Goal: Navigation & Orientation: Find specific page/section

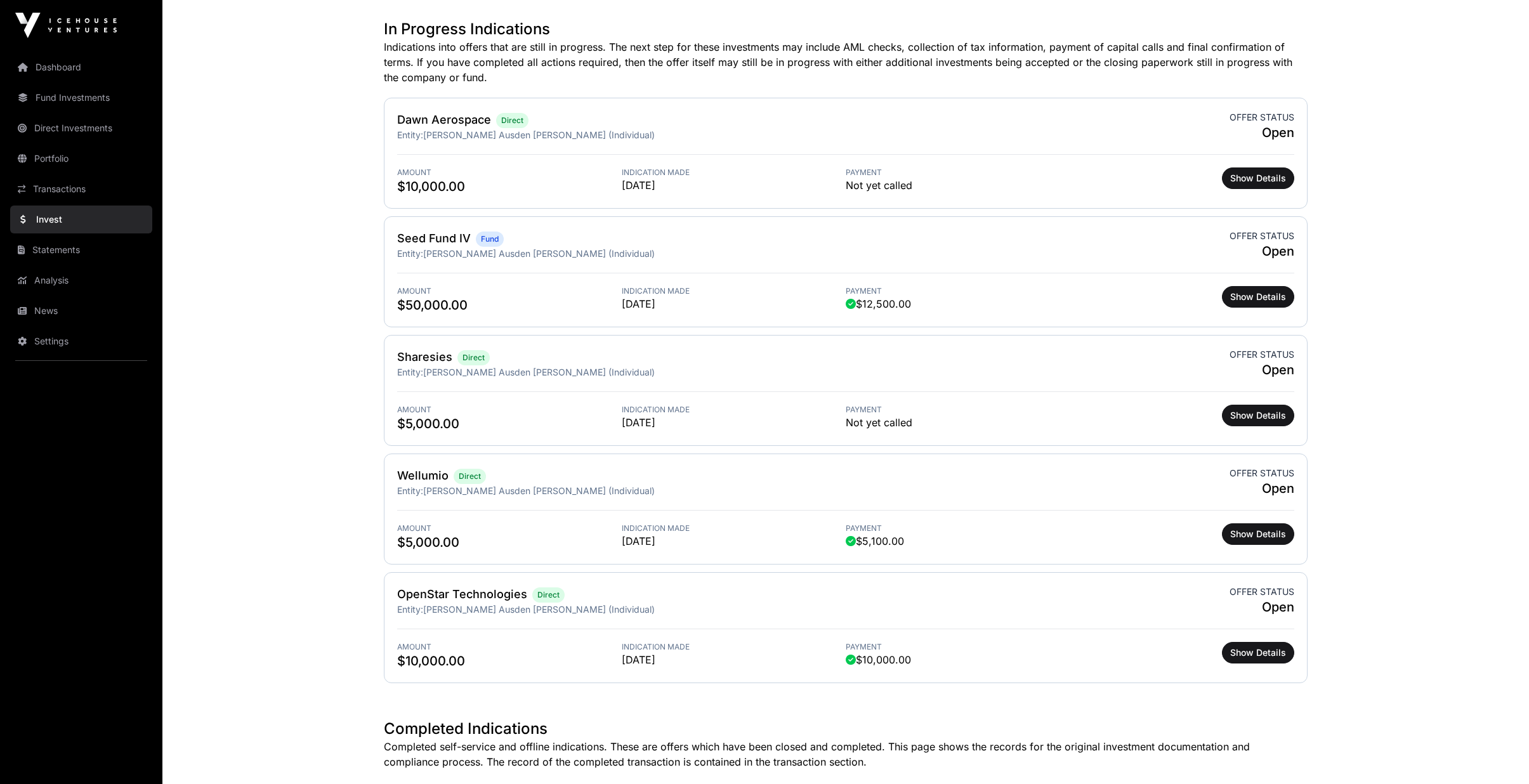
scroll to position [381, 0]
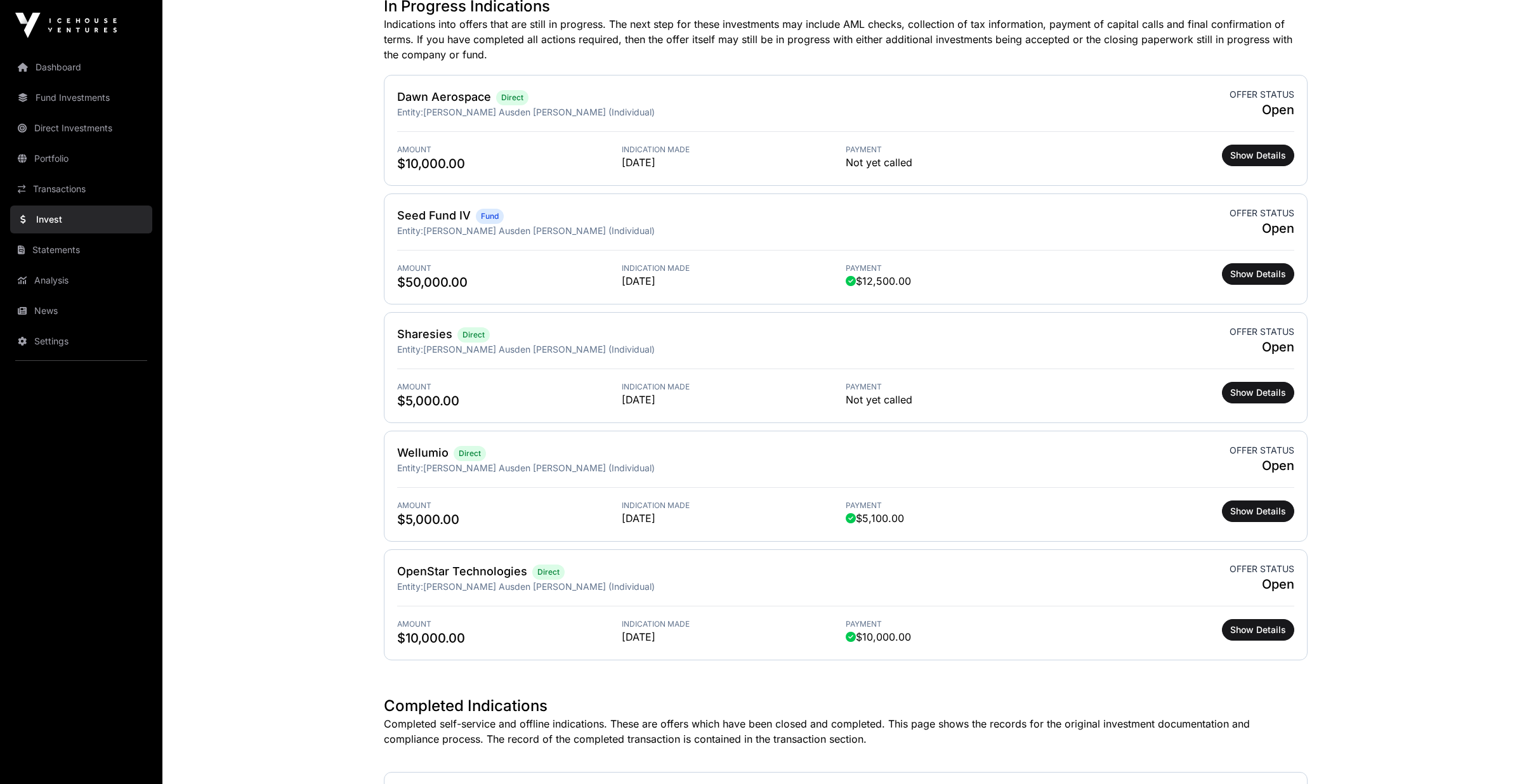
drag, startPoint x: 41, startPoint y: 303, endPoint x: 47, endPoint y: 304, distance: 6.1
click at [41, 303] on link "News" at bounding box center [81, 310] width 142 height 28
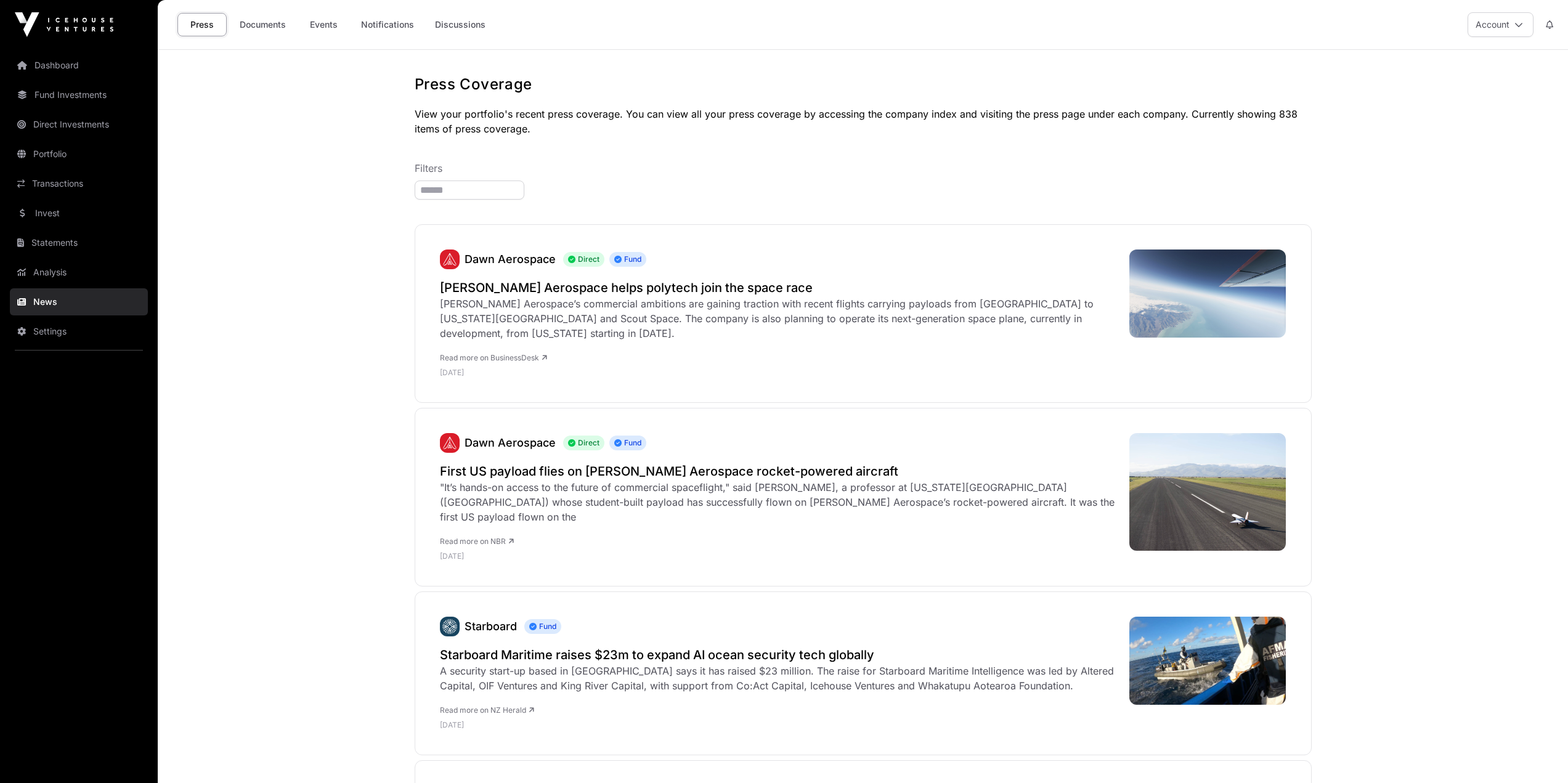
click at [63, 61] on link "Dashboard" at bounding box center [79, 65] width 138 height 27
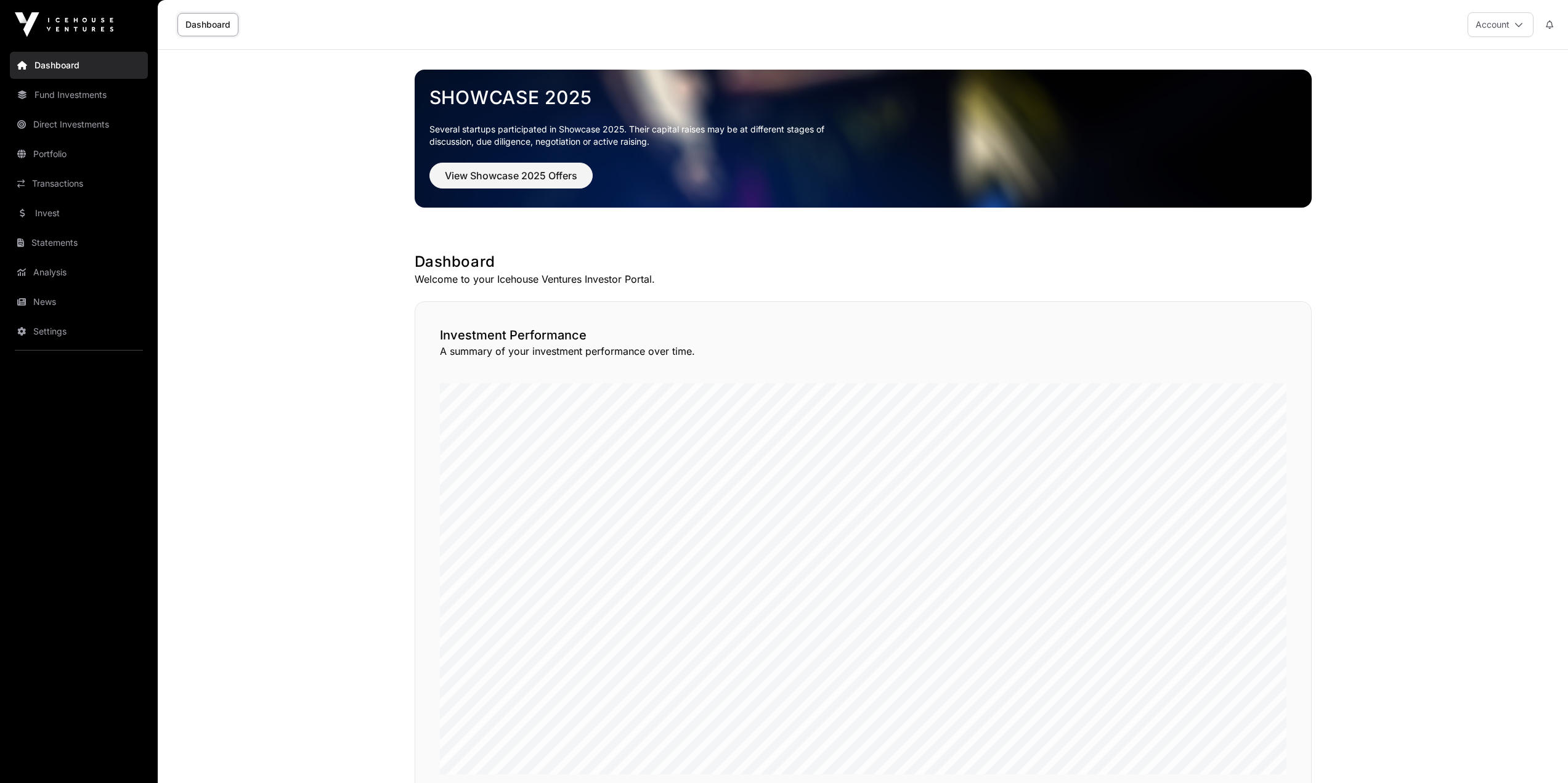
click at [56, 305] on link "News" at bounding box center [79, 301] width 138 height 27
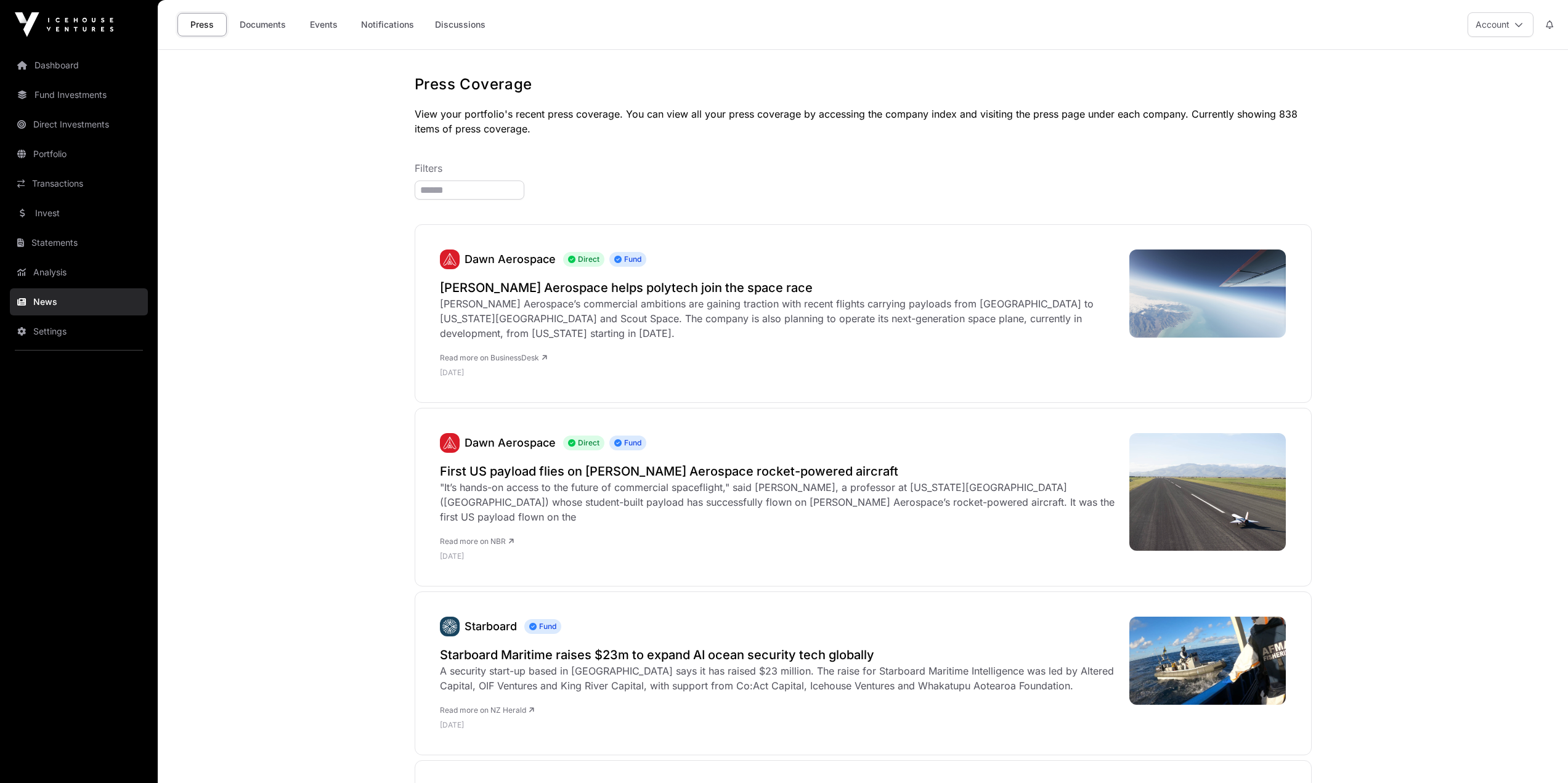
click at [333, 26] on link "Events" at bounding box center [324, 25] width 50 height 23
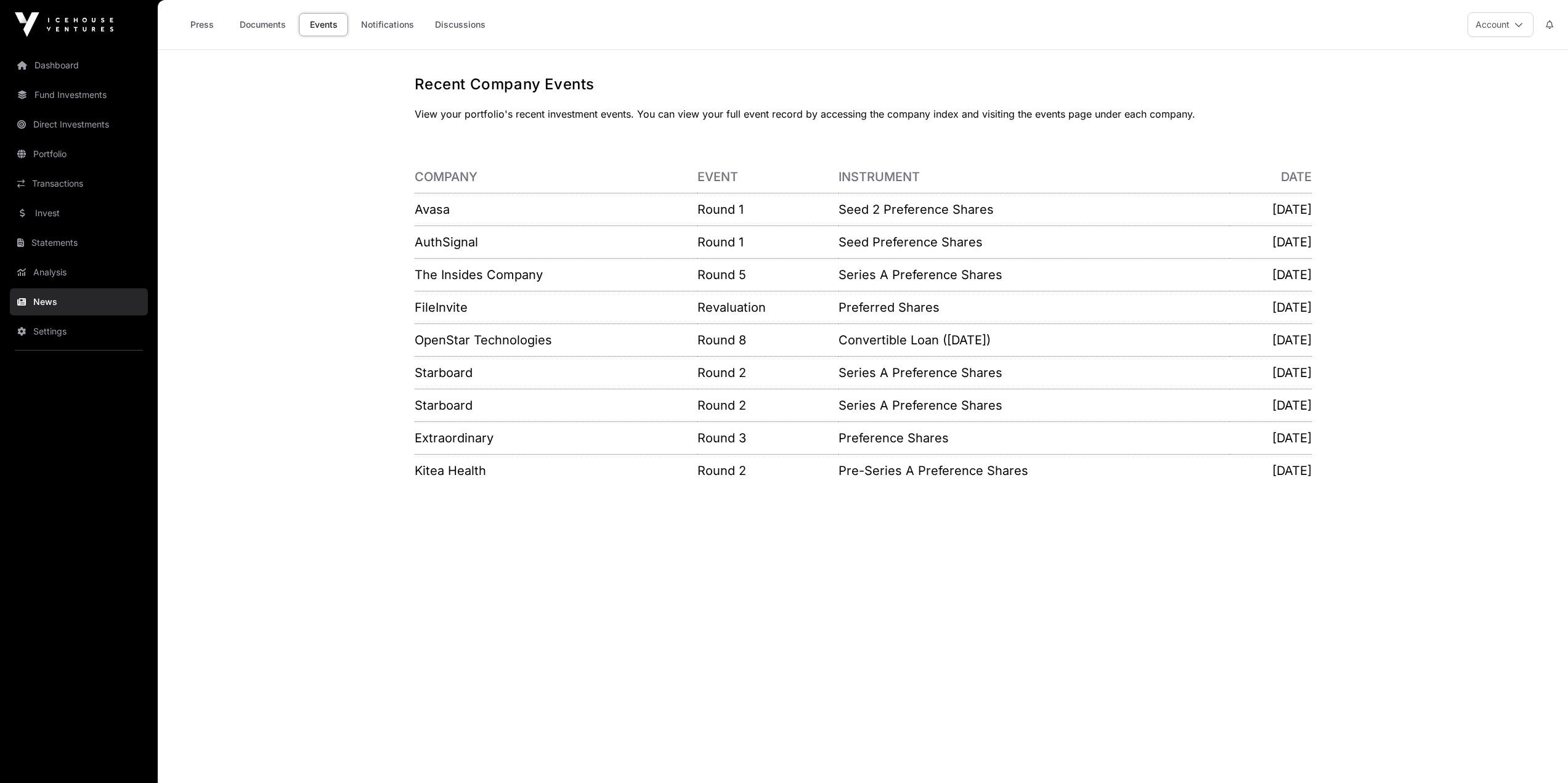
click at [438, 211] on link "Avasa" at bounding box center [432, 209] width 35 height 15
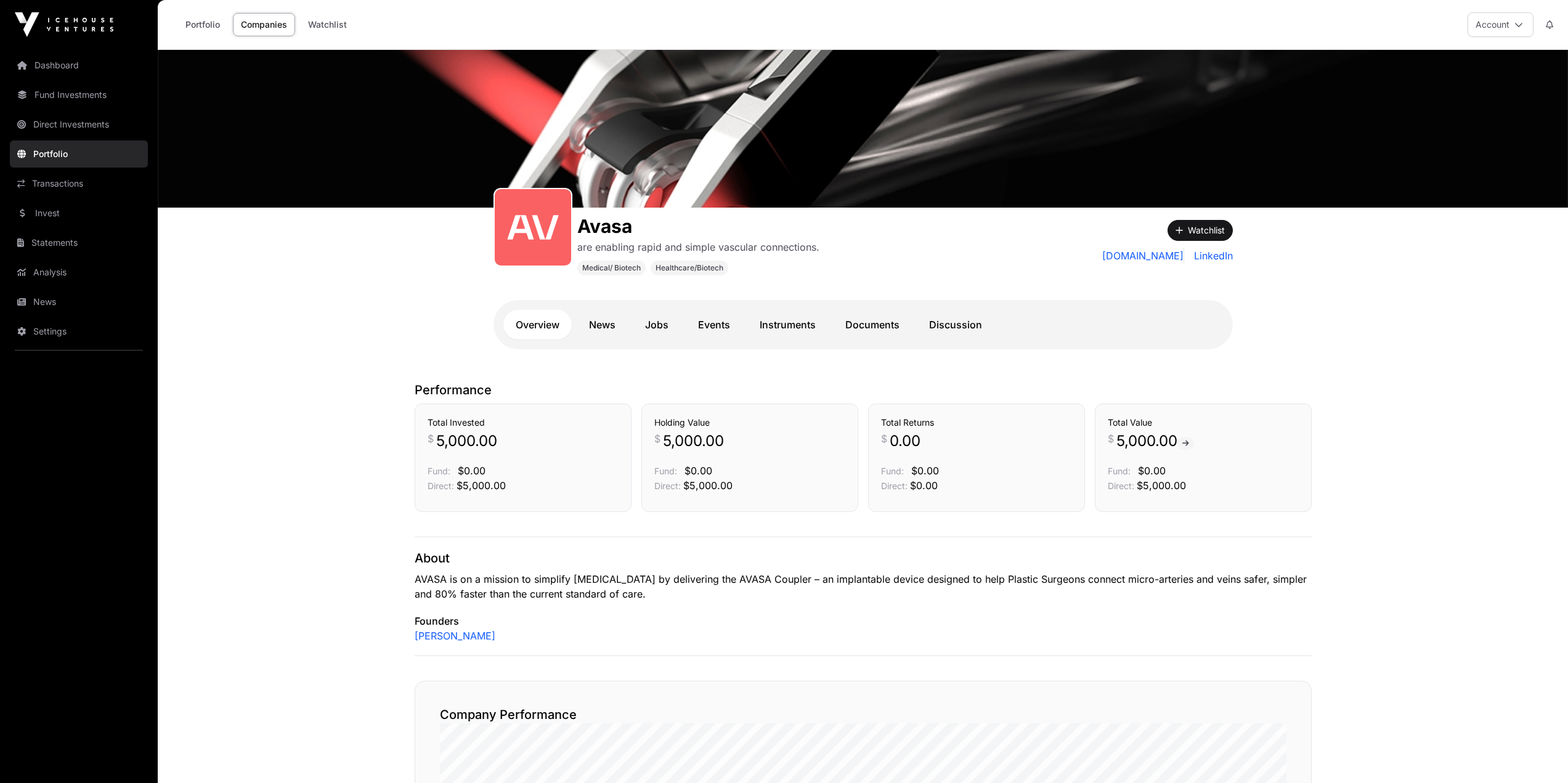
click at [50, 304] on link "News" at bounding box center [79, 301] width 138 height 27
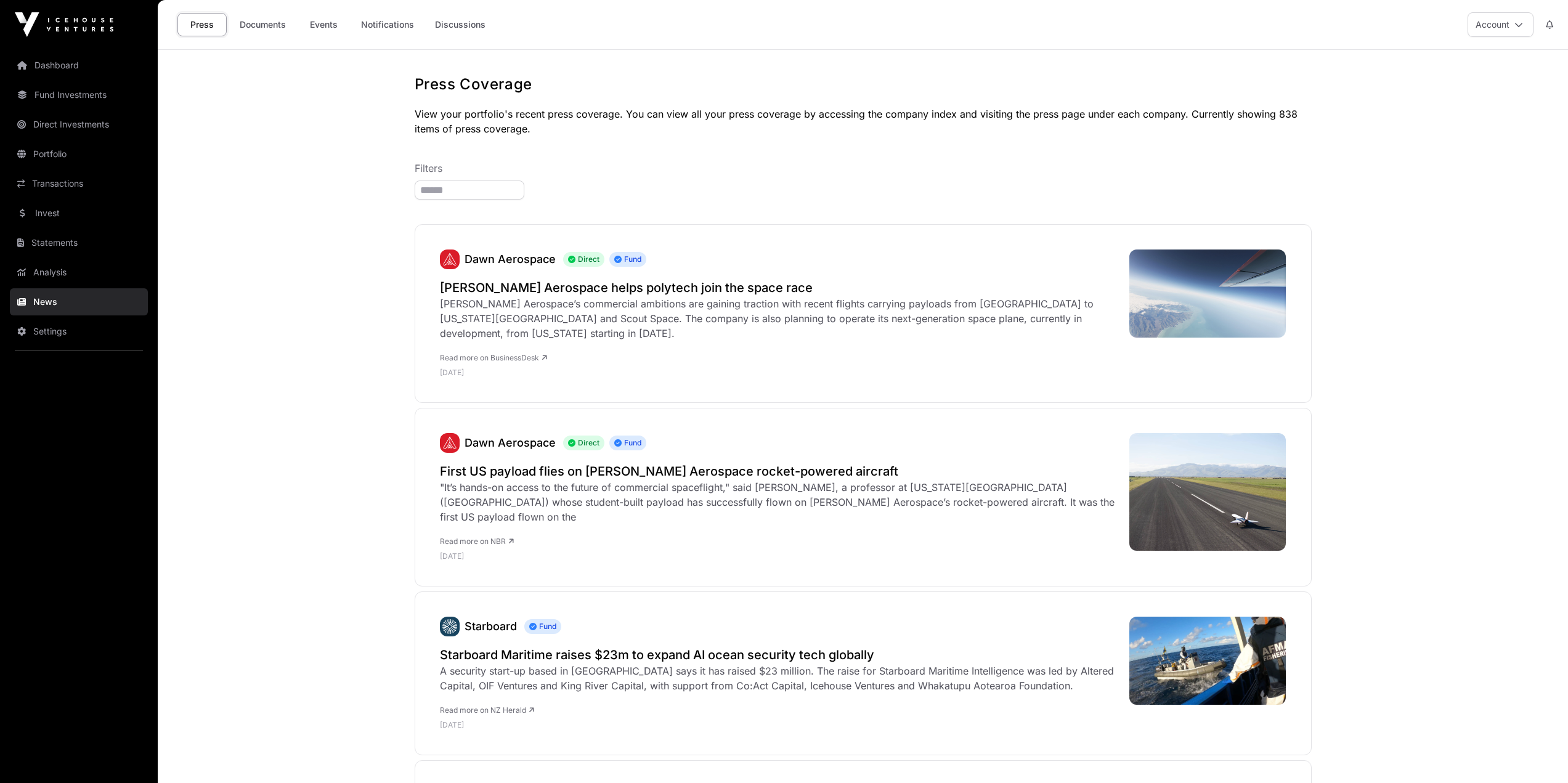
click at [53, 71] on link "Dashboard" at bounding box center [79, 65] width 138 height 27
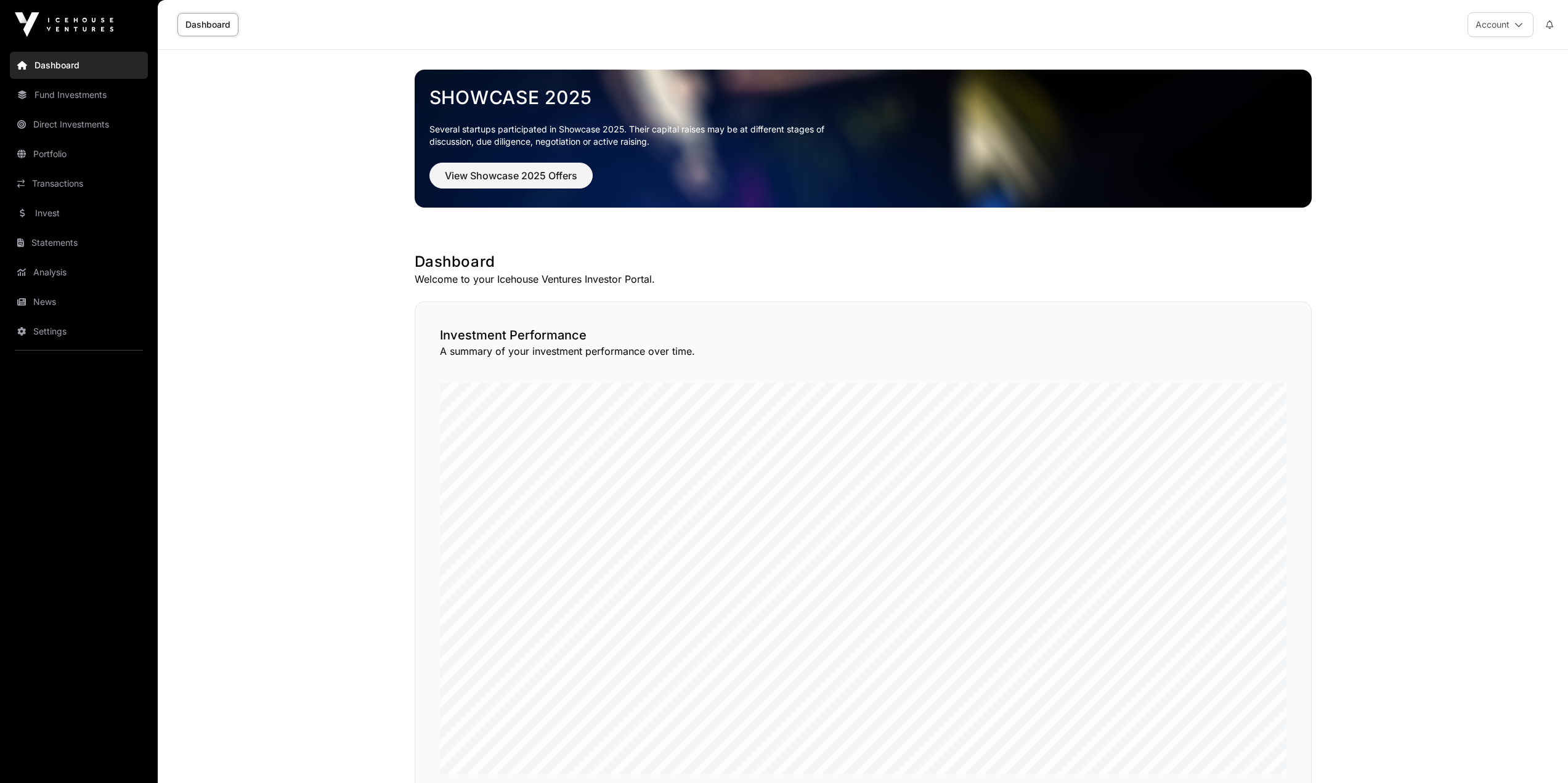
click at [38, 306] on link "News" at bounding box center [79, 301] width 138 height 27
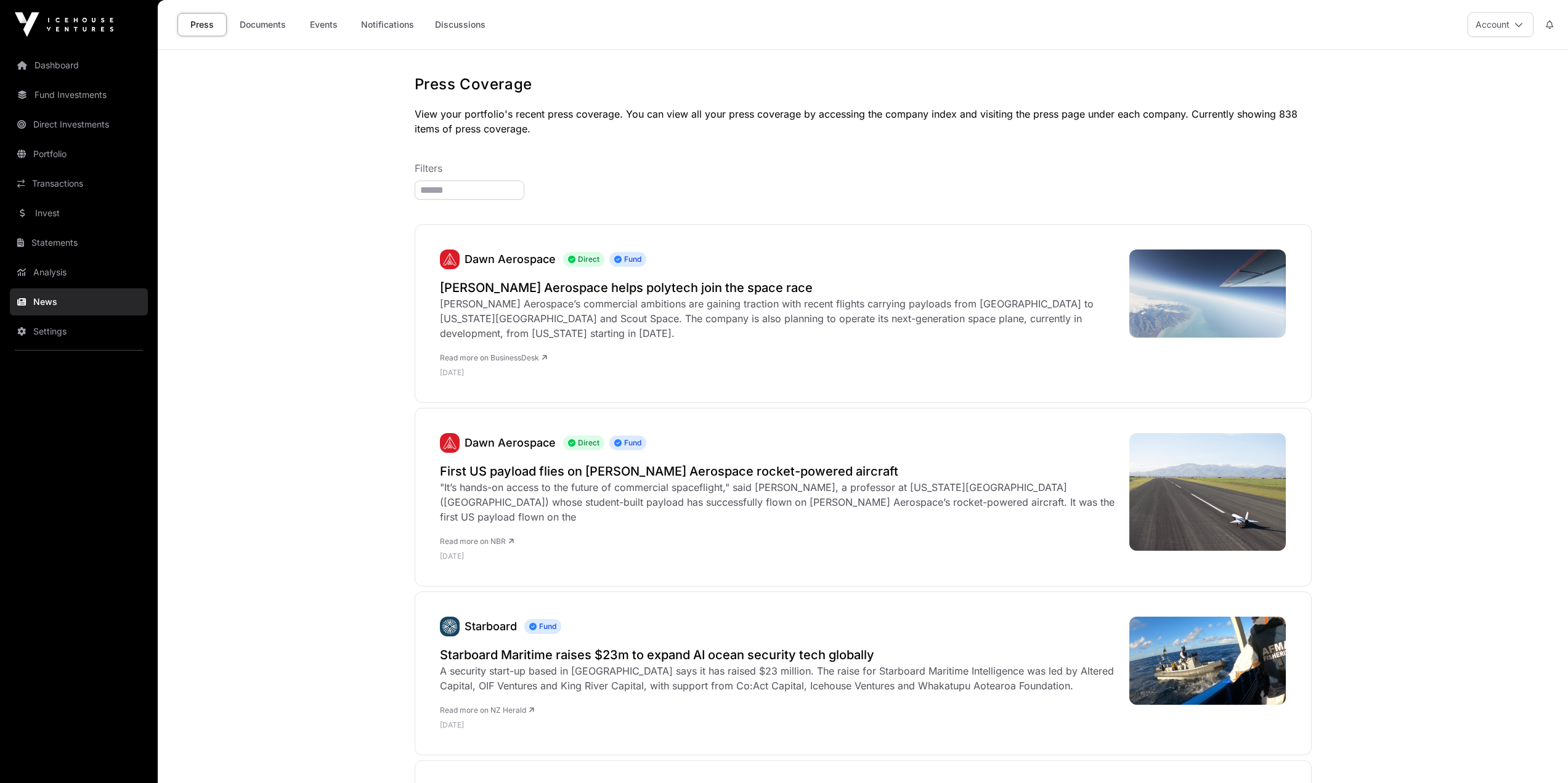
click at [329, 28] on link "Events" at bounding box center [324, 25] width 50 height 23
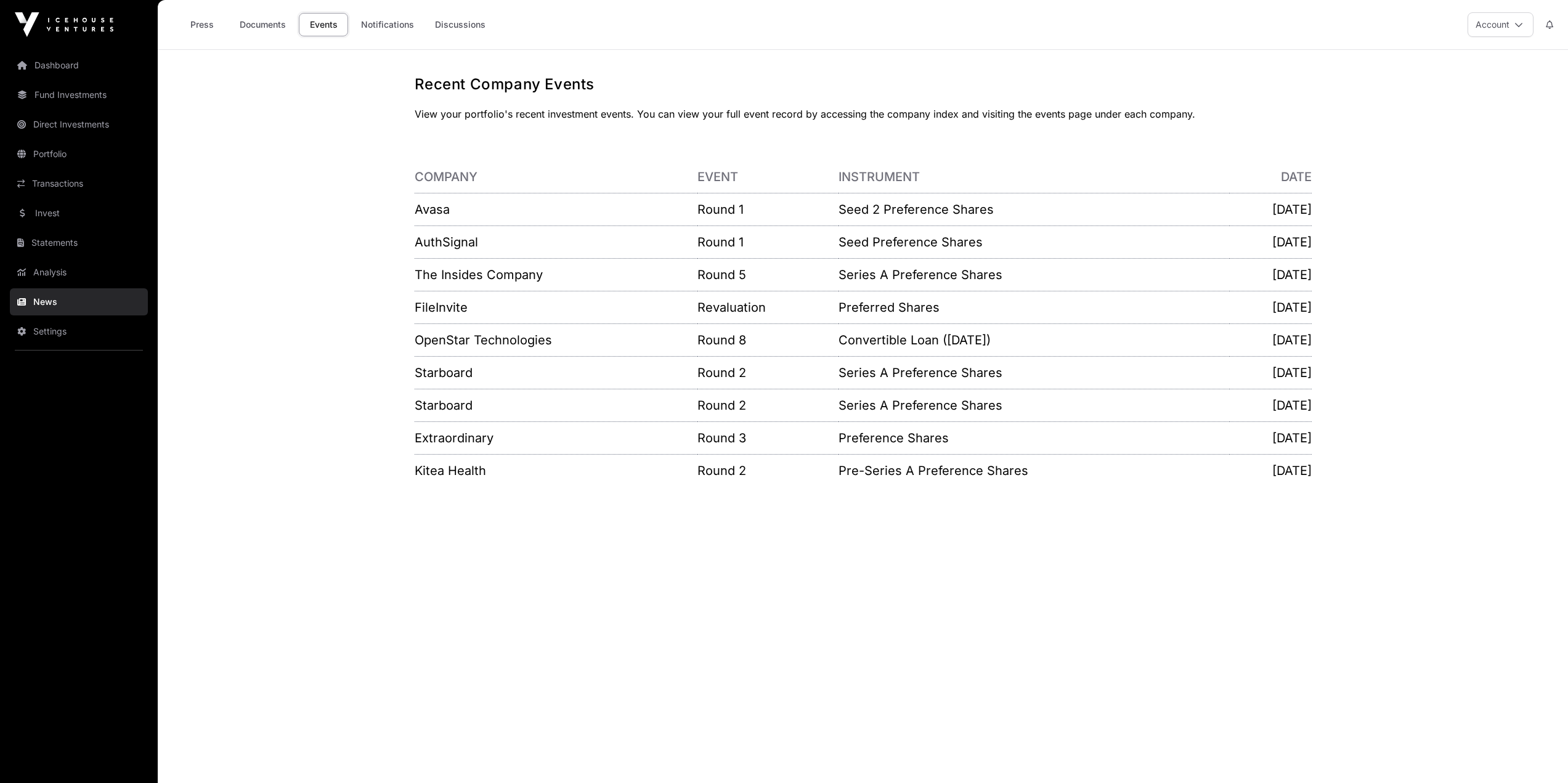
click at [498, 343] on link "OpenStar Technologies" at bounding box center [483, 340] width 137 height 15
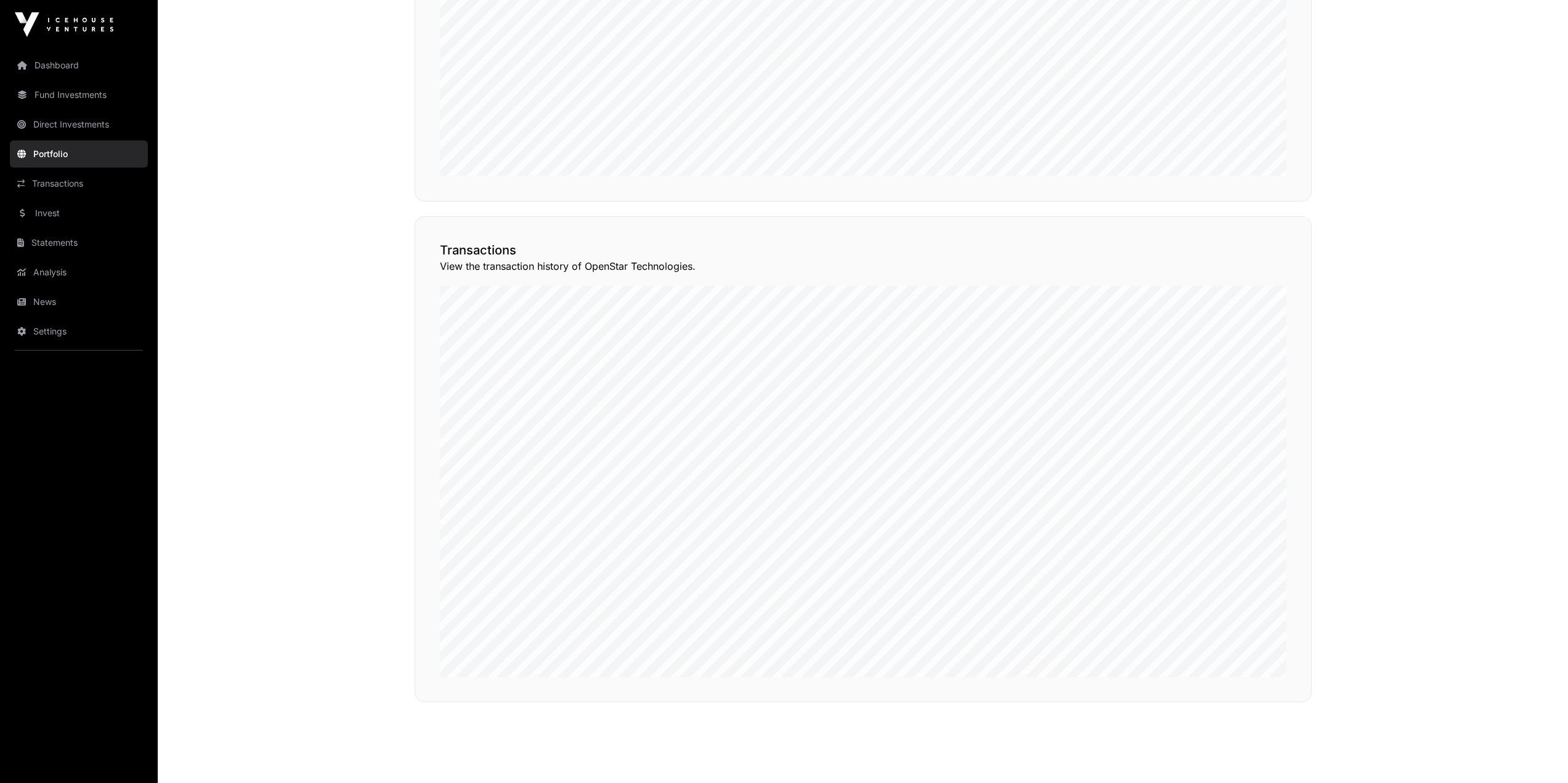
scroll to position [925, 0]
click at [1258, 226] on button "View Transactions" at bounding box center [1256, 215] width 101 height 21
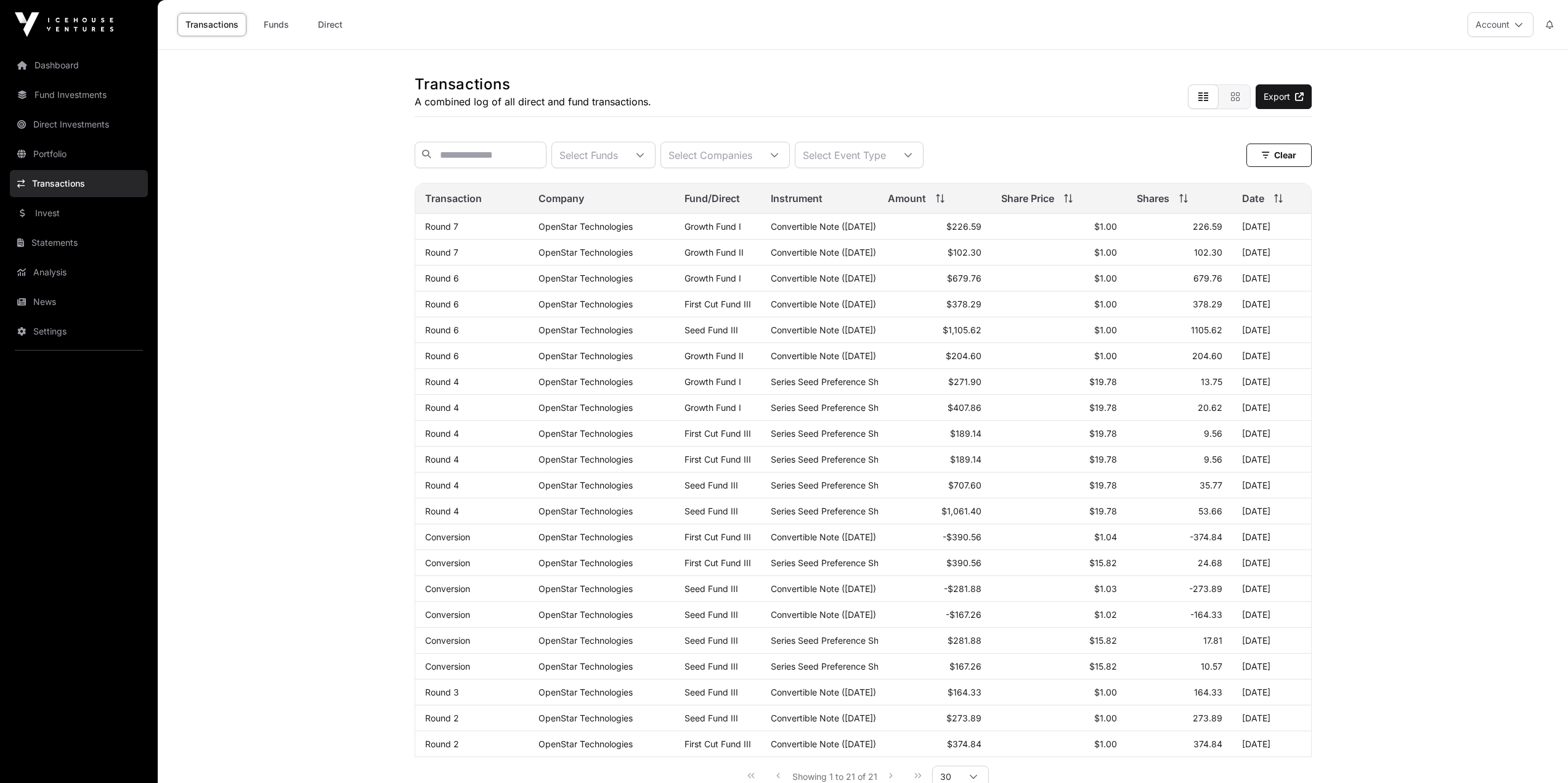
click at [290, 153] on main "Transactions A combined log of all direct and fund transactions. Export Select …" at bounding box center [862, 474] width 1410 height 849
click at [63, 64] on link "Dashboard" at bounding box center [79, 65] width 138 height 27
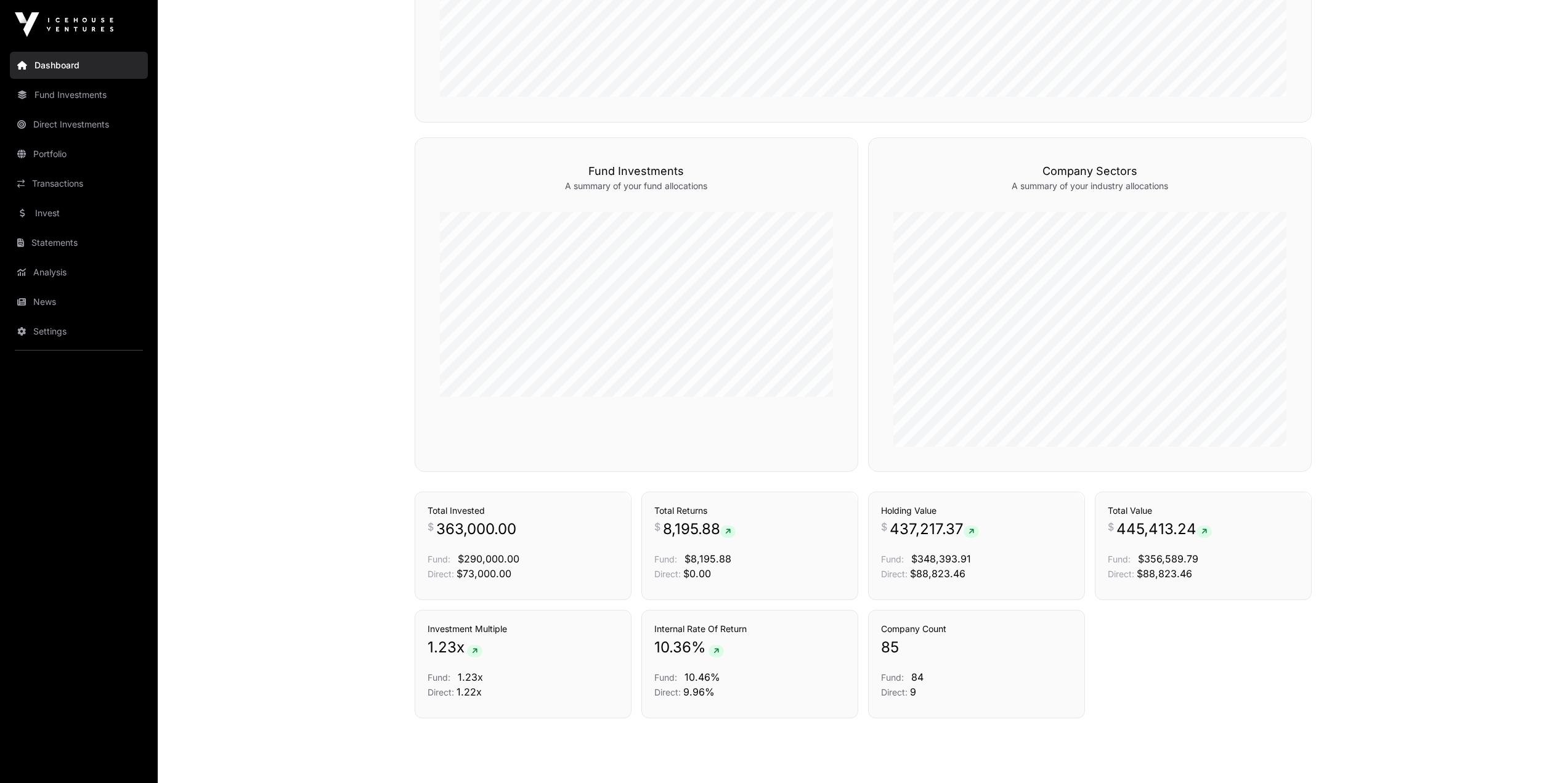
scroll to position [717, 0]
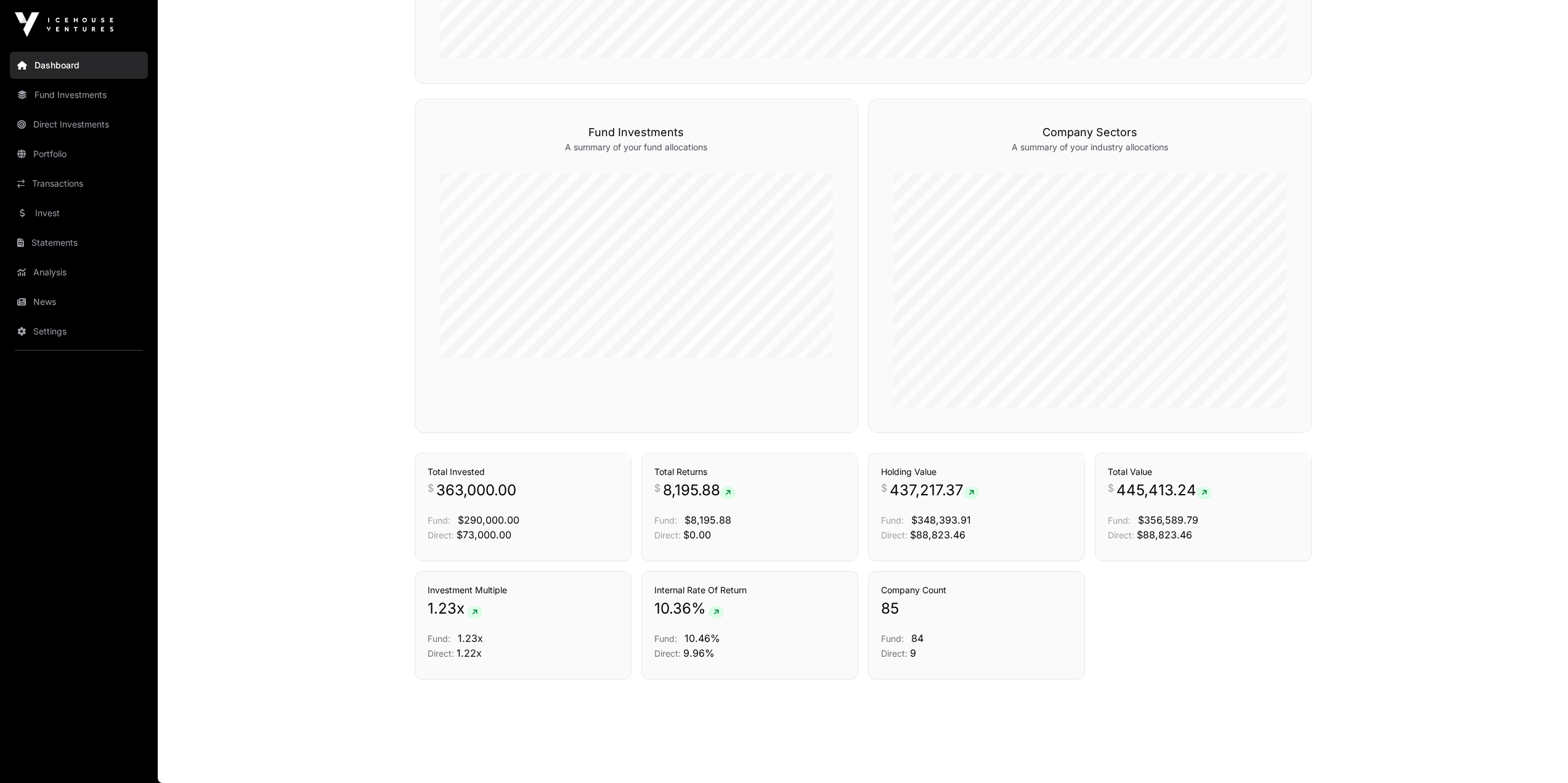
click at [33, 298] on link "News" at bounding box center [79, 301] width 138 height 27
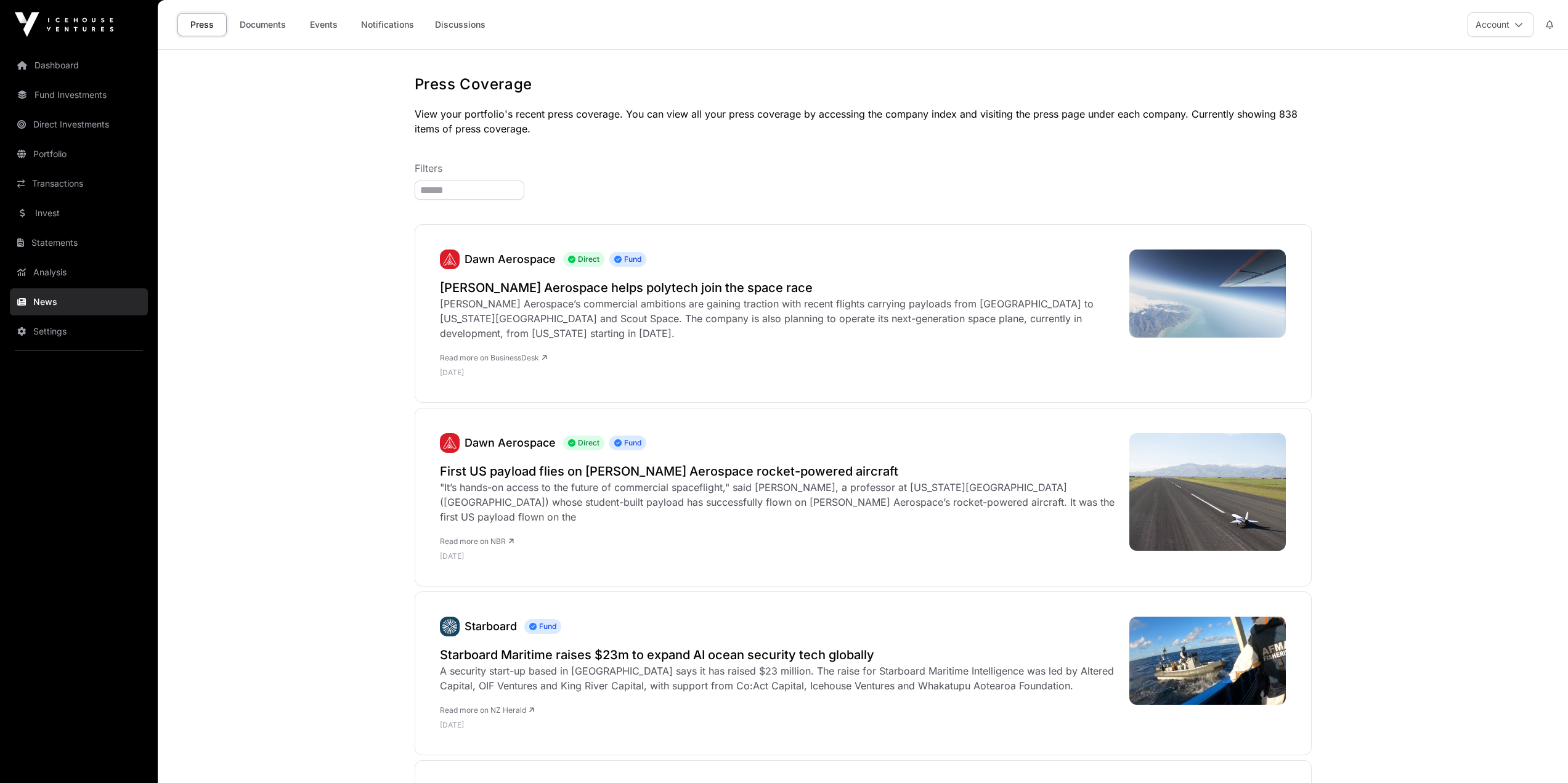
click at [331, 33] on link "Events" at bounding box center [324, 25] width 50 height 23
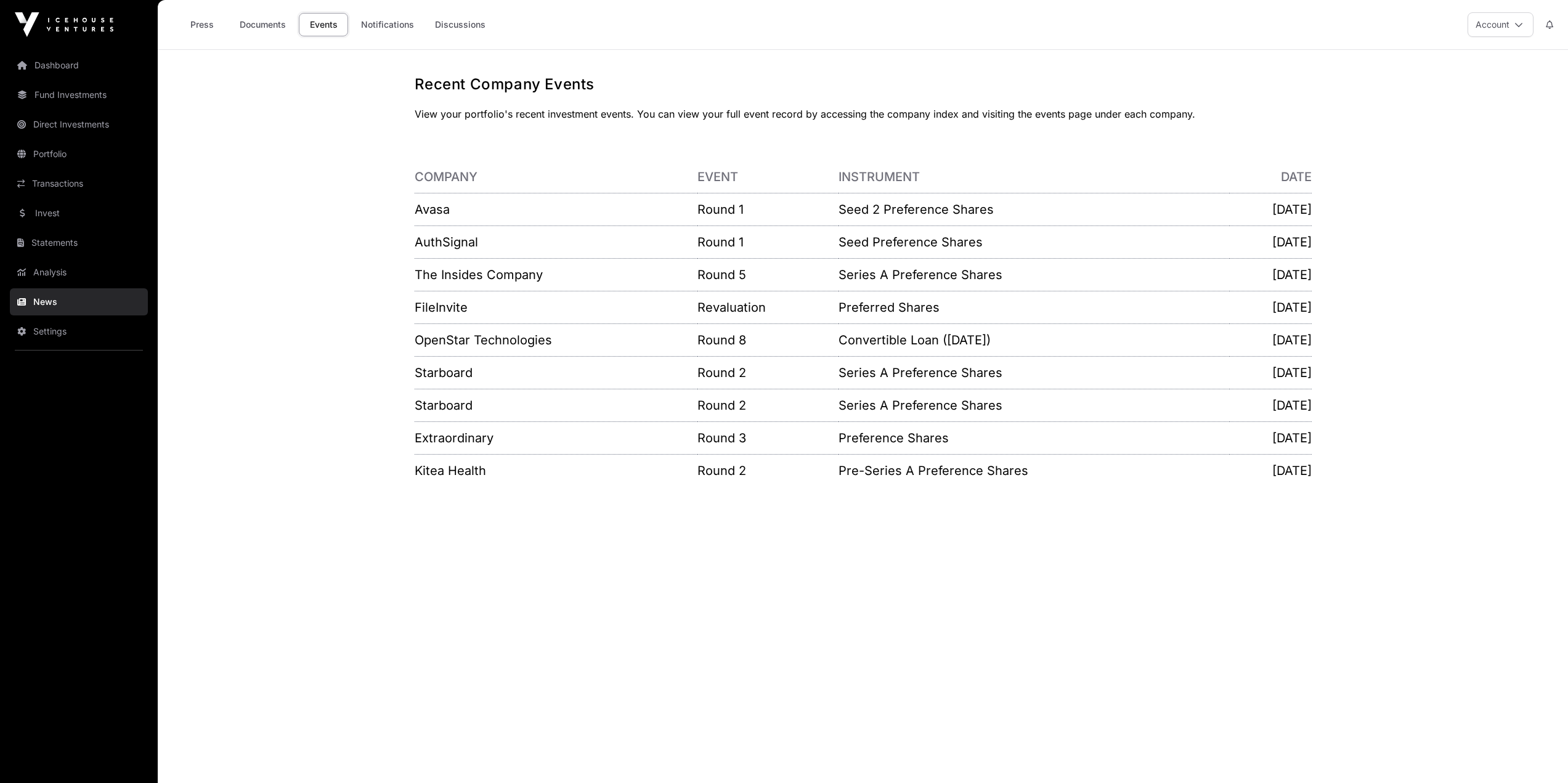
click at [243, 19] on link "Documents" at bounding box center [263, 25] width 62 height 23
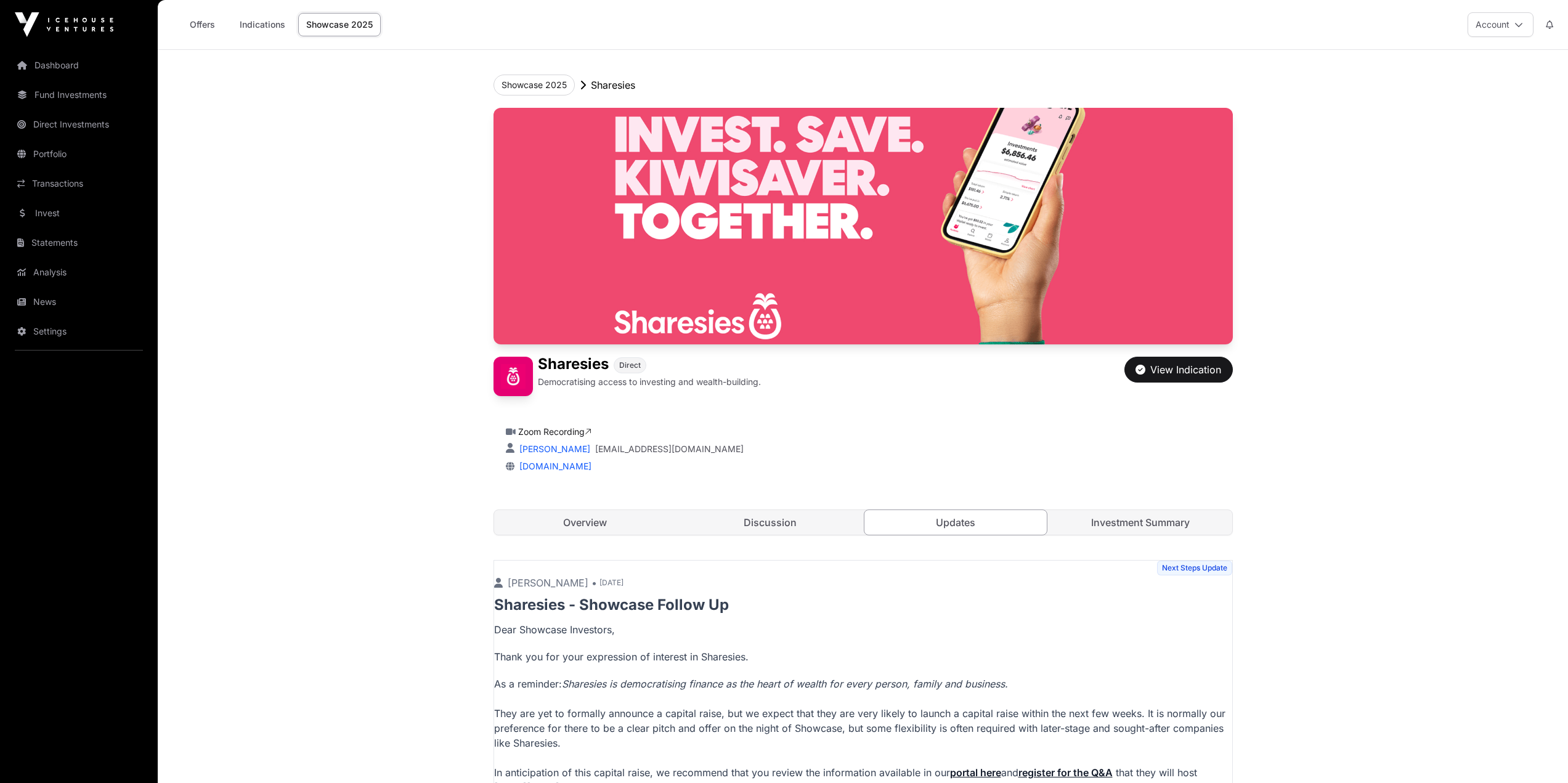
scroll to position [452, 0]
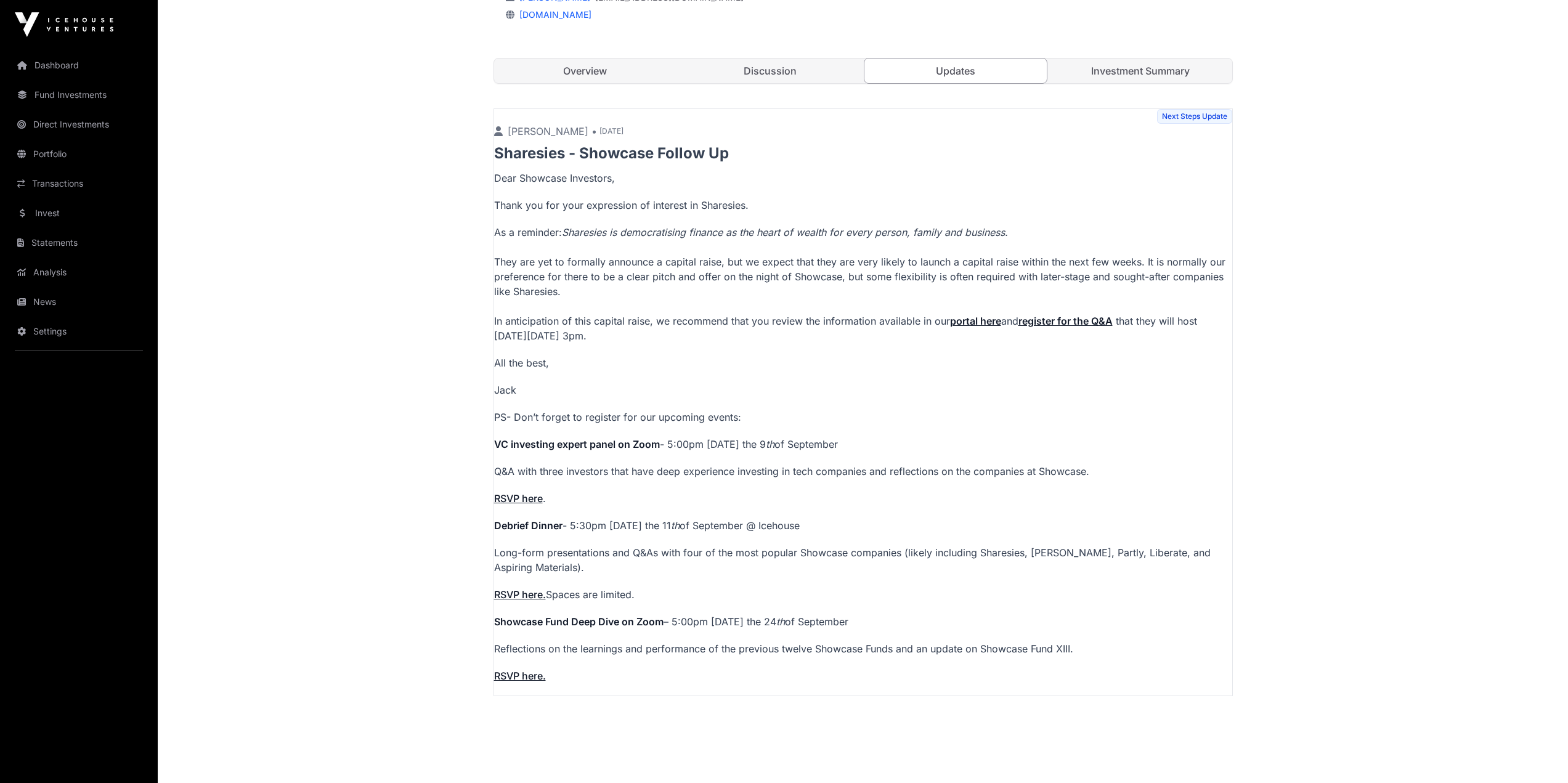
click at [47, 68] on link "Dashboard" at bounding box center [79, 65] width 138 height 27
